Goal: Find specific page/section: Find specific page/section

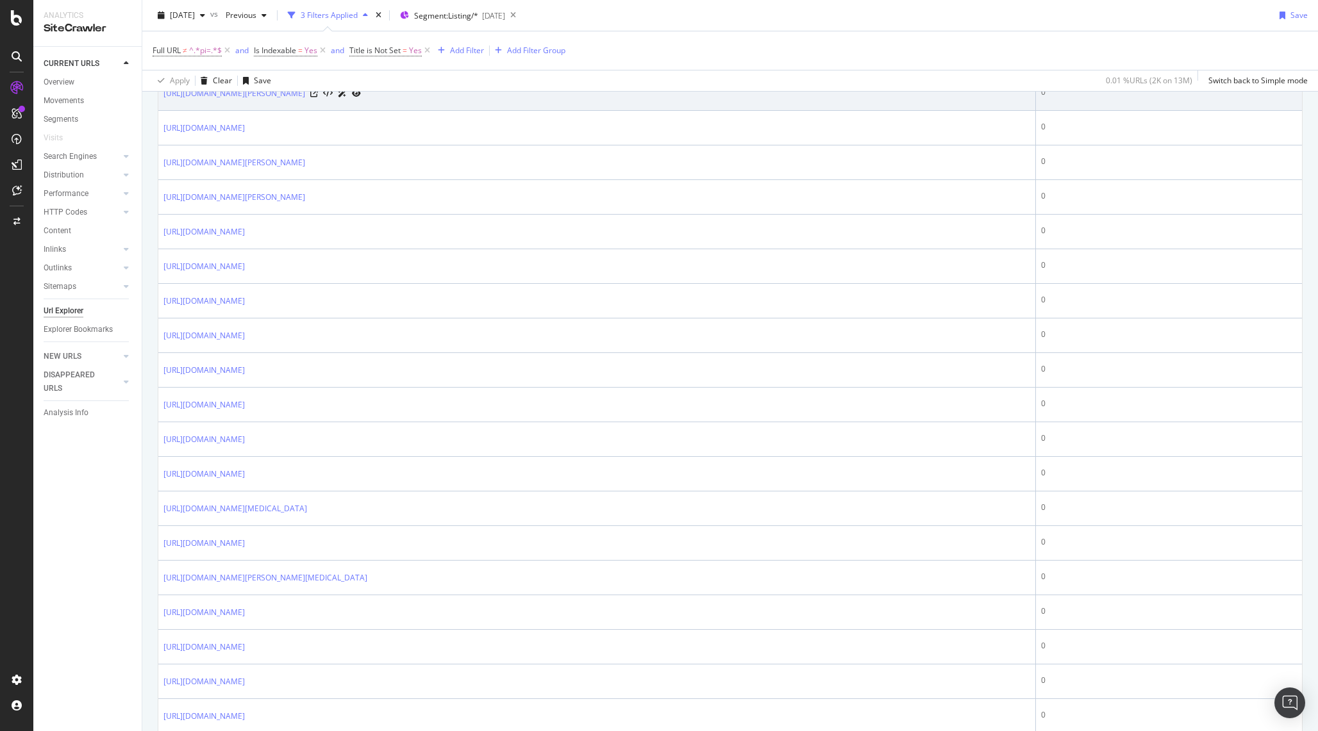
scroll to position [417, 0]
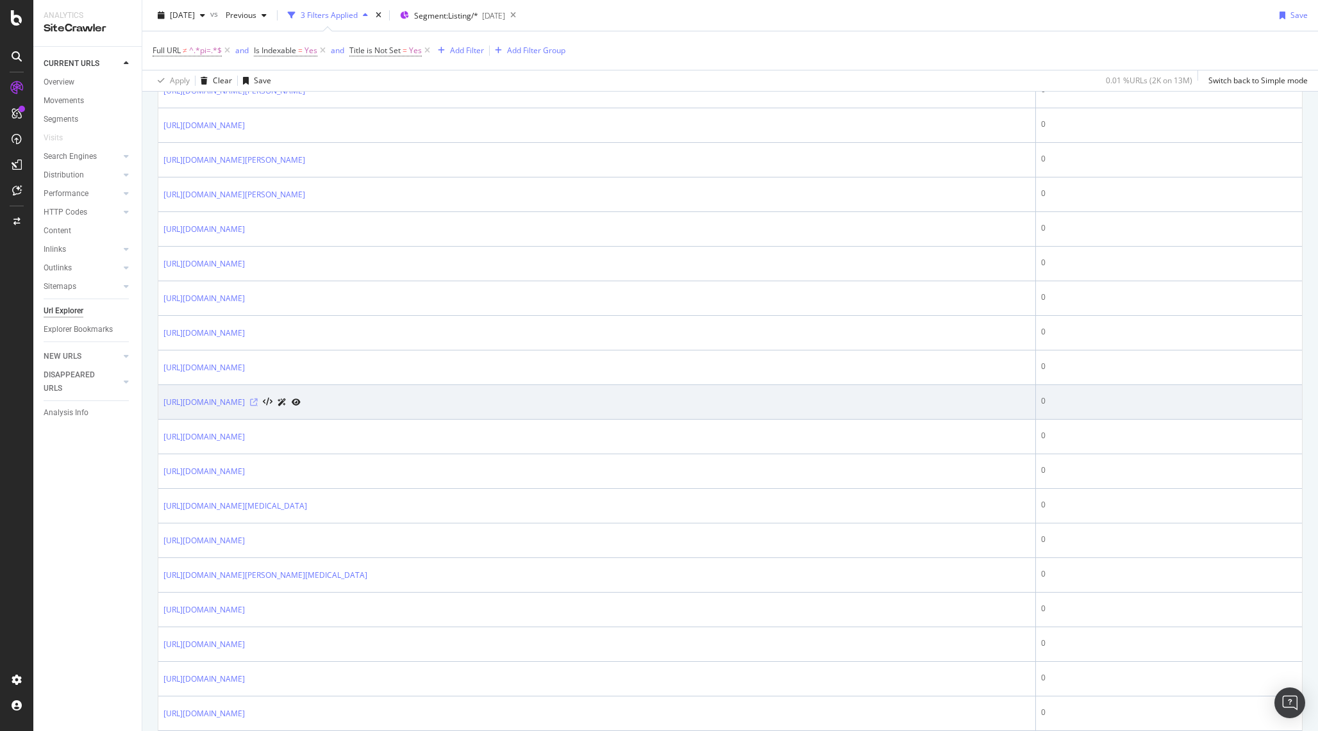
click at [258, 399] on icon at bounding box center [254, 403] width 8 height 8
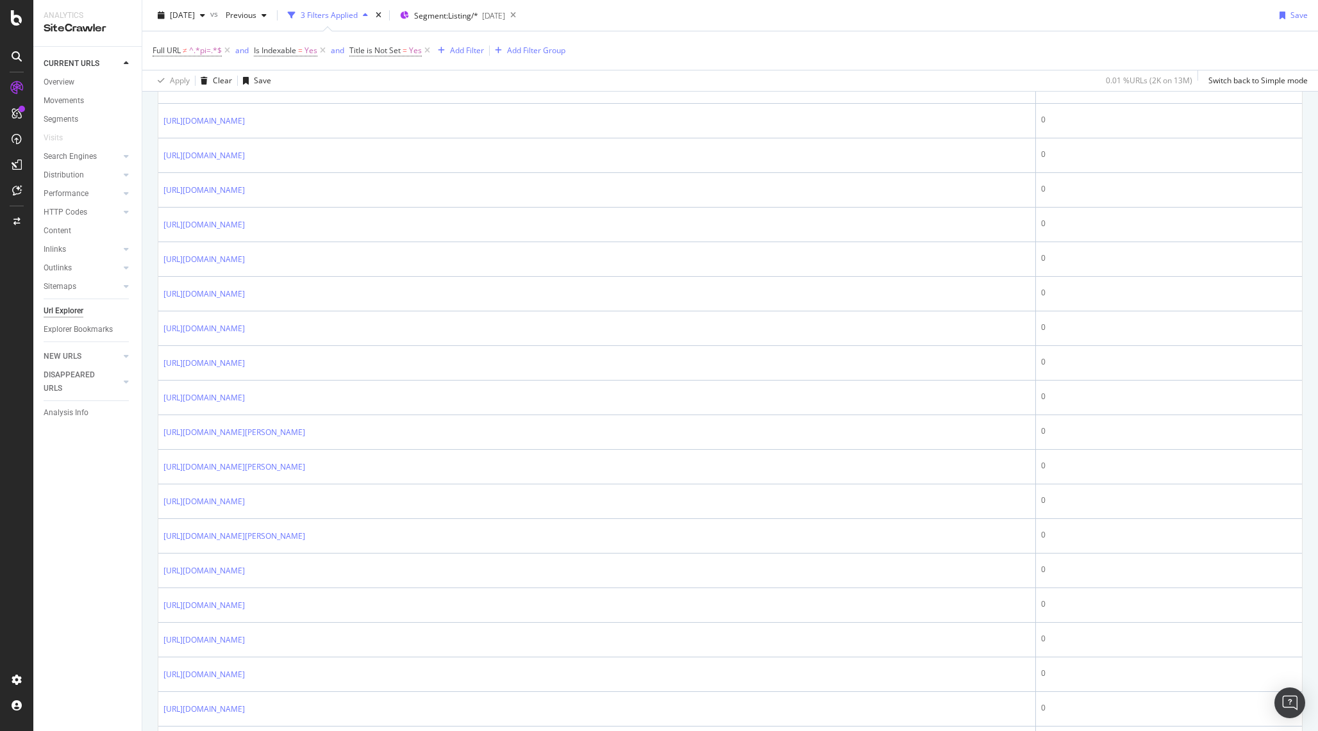
scroll to position [1495, 0]
